Goal: Download file/media

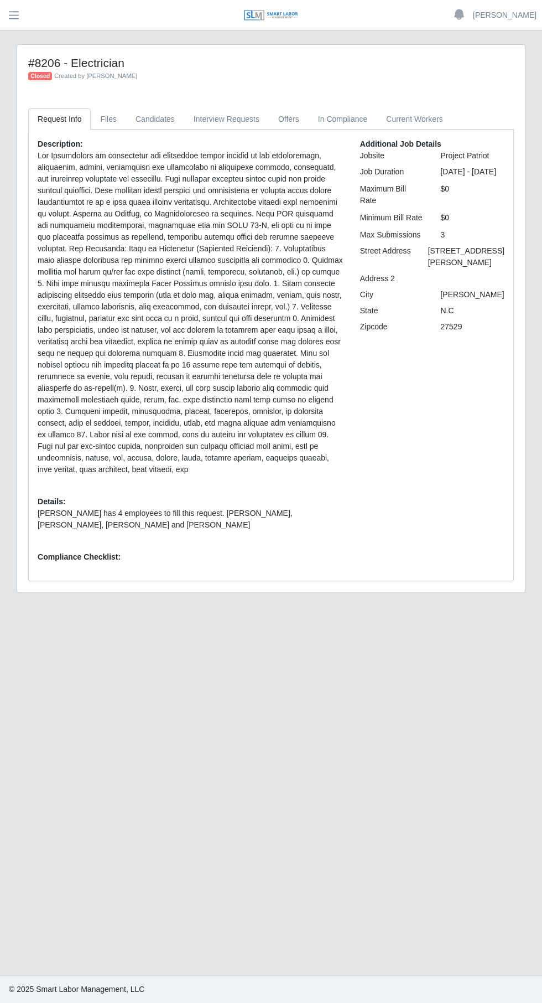
click at [342, 697] on main "#8206 - Electrician Closed Created by Gary Conner Request Info Files Candidates…" at bounding box center [271, 502] width 542 height 944
click at [20, 40] on main "#8206 - Electrician Closed Created by Gary Conner Request Info Files Candidates…" at bounding box center [271, 502] width 542 height 944
click at [21, 22] on button "button" at bounding box center [14, 15] width 28 height 18
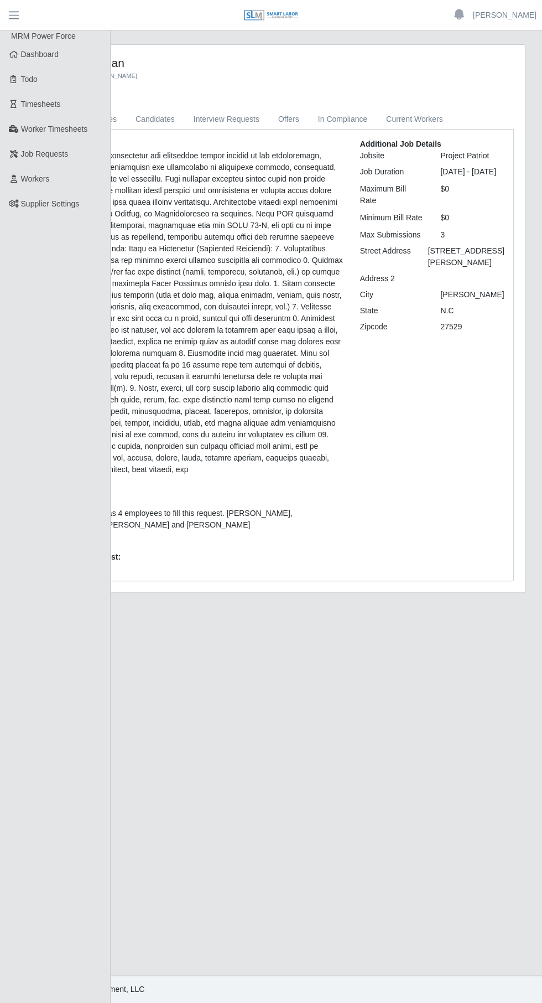
click at [49, 114] on link "Timesheets" at bounding box center [55, 104] width 111 height 25
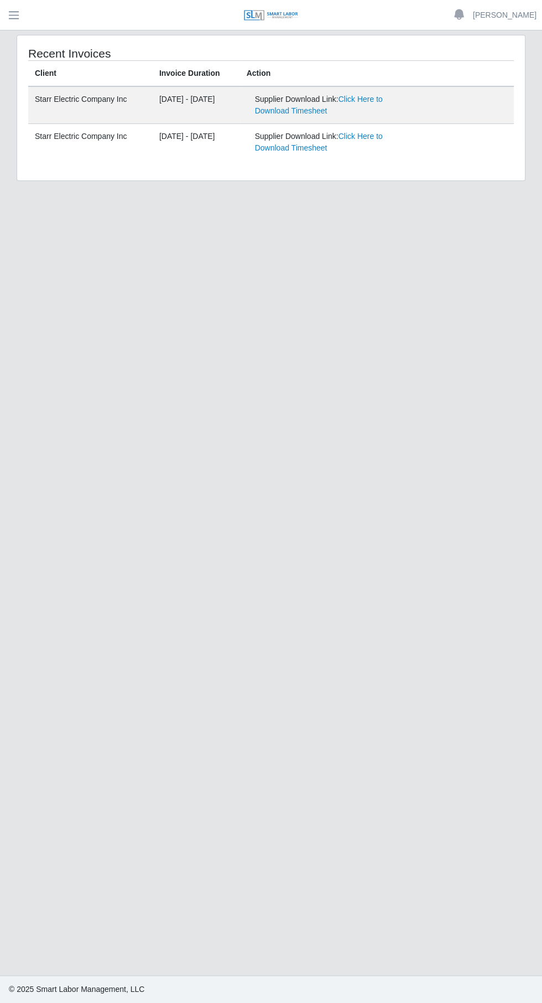
click at [359, 95] on link "Click Here to Download Timesheet" at bounding box center [319, 105] width 128 height 20
